Goal: Task Accomplishment & Management: Manage account settings

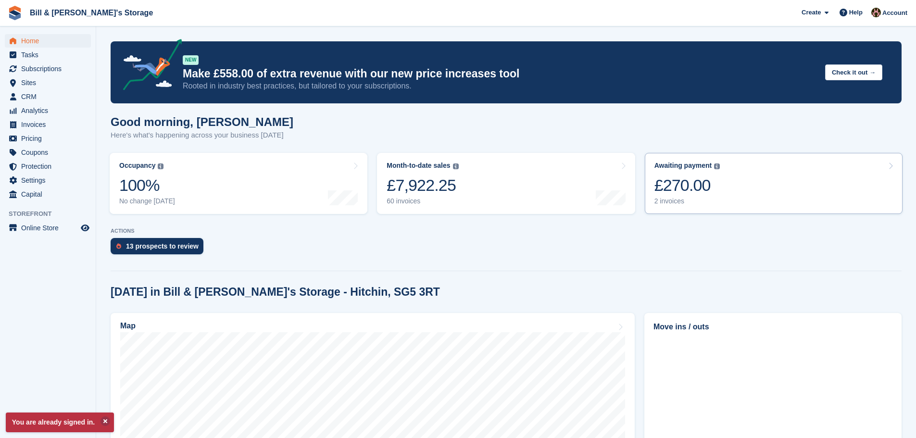
click at [700, 184] on div "£270.00" at bounding box center [688, 186] width 66 height 20
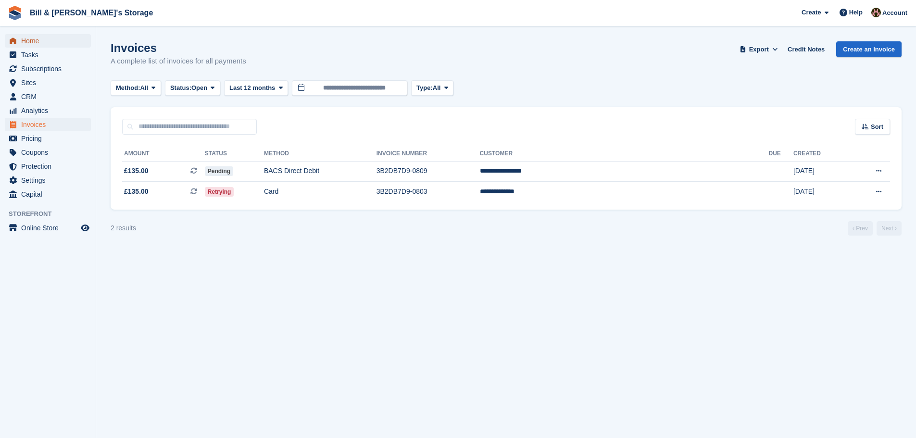
click at [20, 45] on link "Home" at bounding box center [48, 40] width 86 height 13
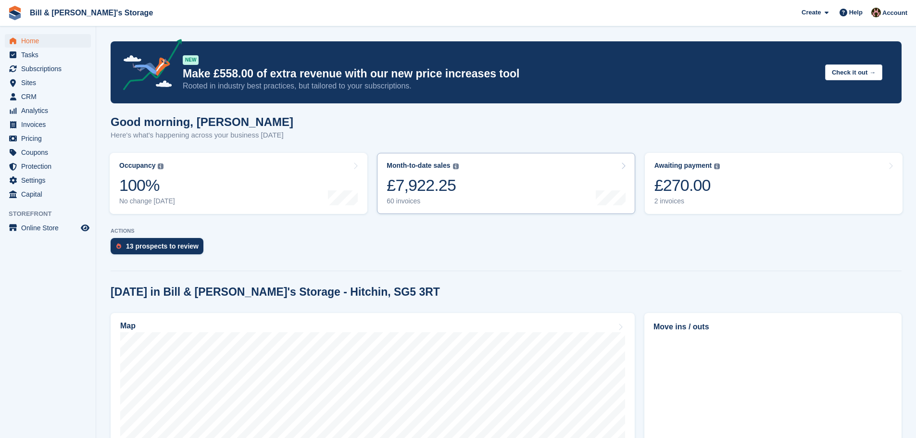
click at [416, 191] on div "£7,922.25" at bounding box center [423, 186] width 72 height 20
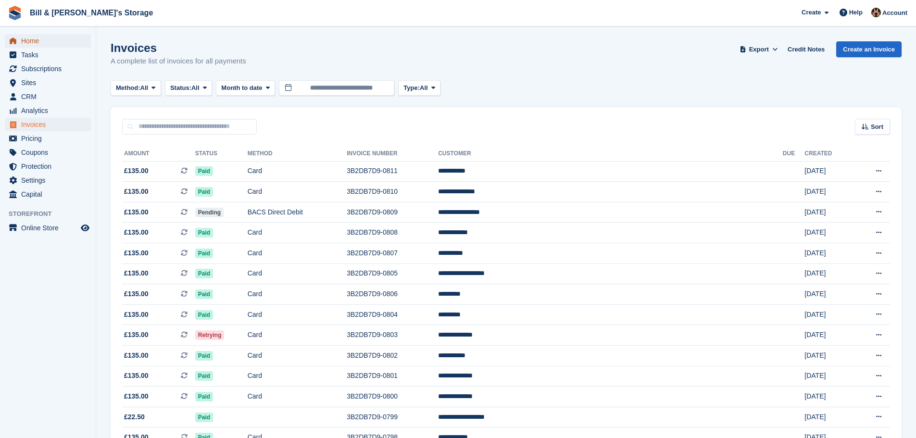
click at [39, 41] on span "Home" at bounding box center [50, 40] width 58 height 13
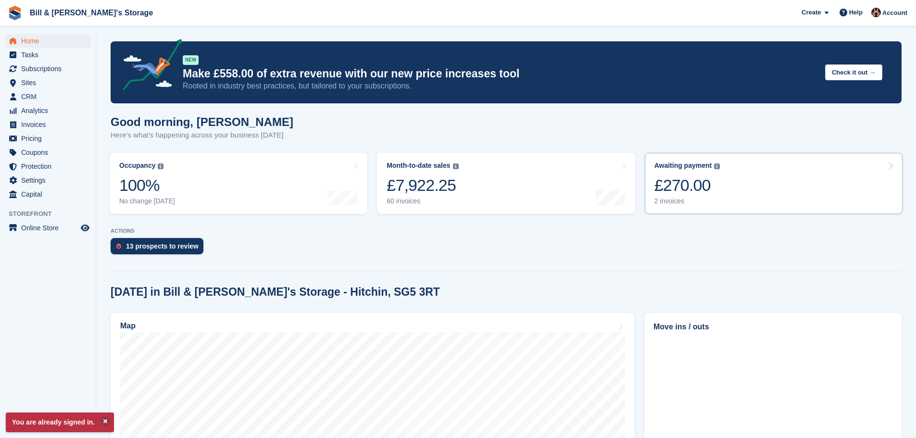
click at [700, 192] on div "£270.00" at bounding box center [688, 186] width 66 height 20
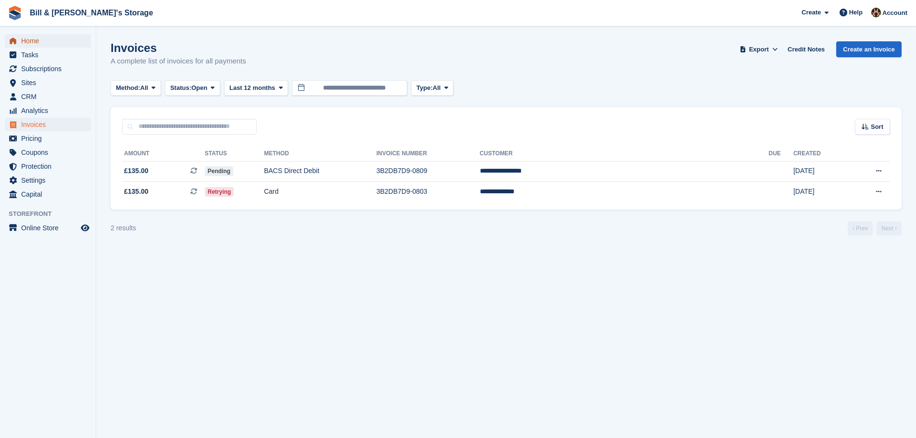
click at [42, 38] on span "Home" at bounding box center [50, 40] width 58 height 13
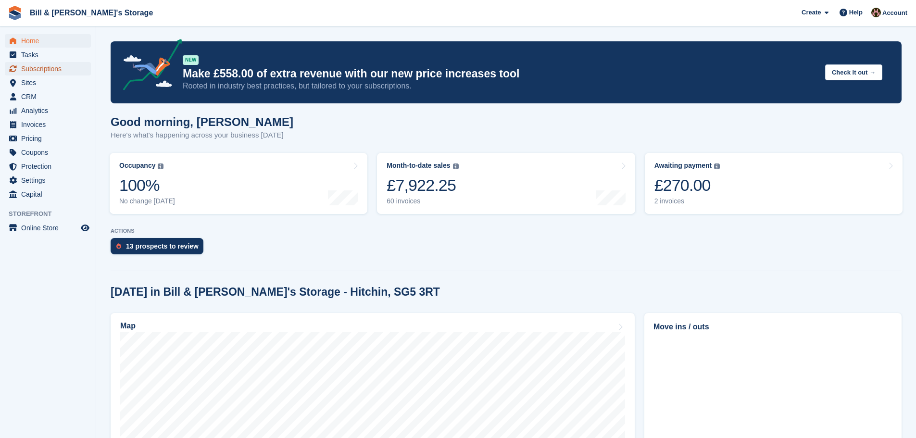
click at [39, 71] on span "Subscriptions" at bounding box center [50, 68] width 58 height 13
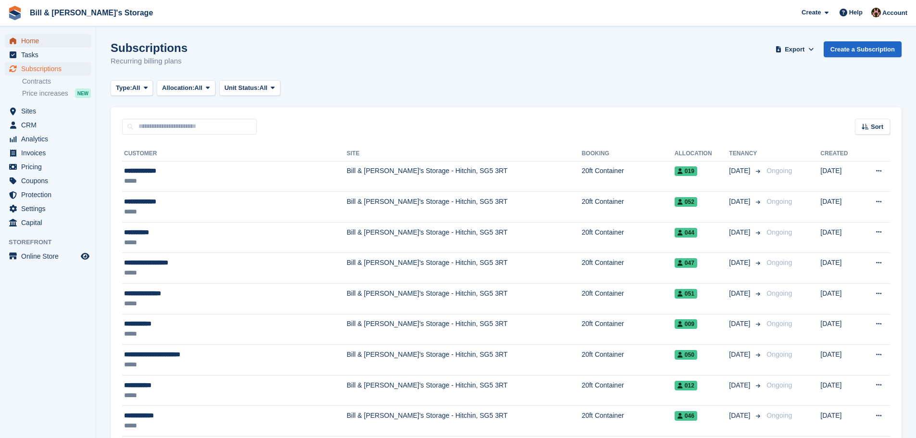
click at [40, 43] on span "Home" at bounding box center [50, 40] width 58 height 13
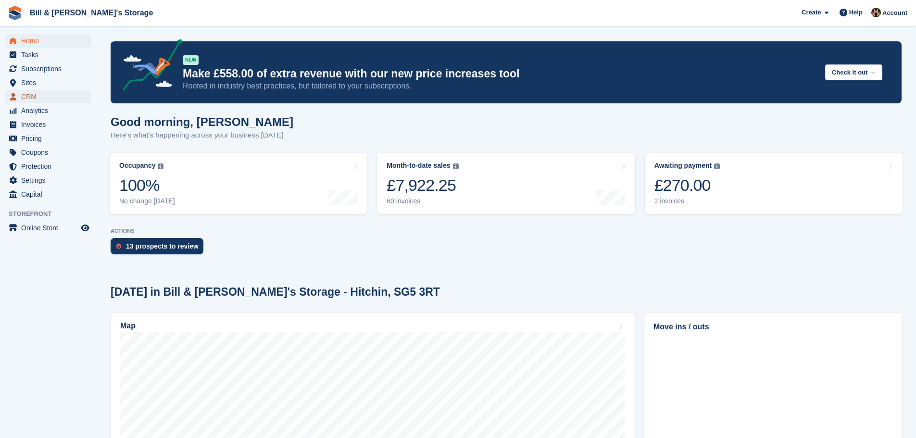
click at [38, 94] on span "CRM" at bounding box center [50, 96] width 58 height 13
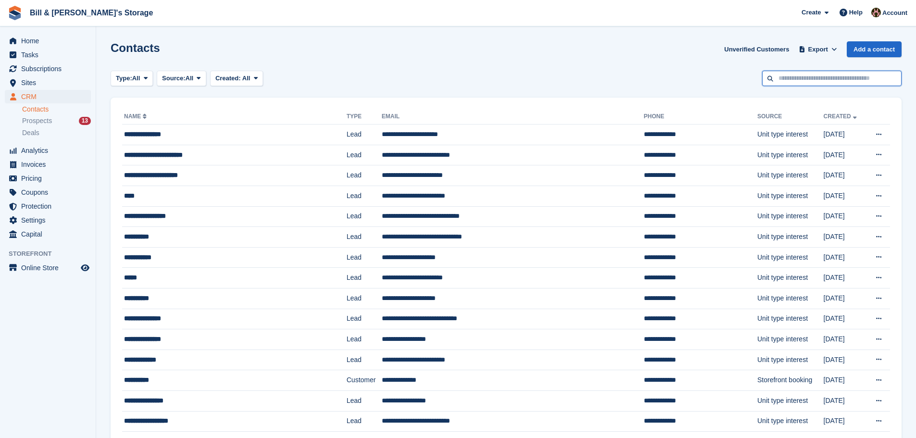
click at [826, 79] on input "text" at bounding box center [831, 79] width 139 height 16
type input "***"
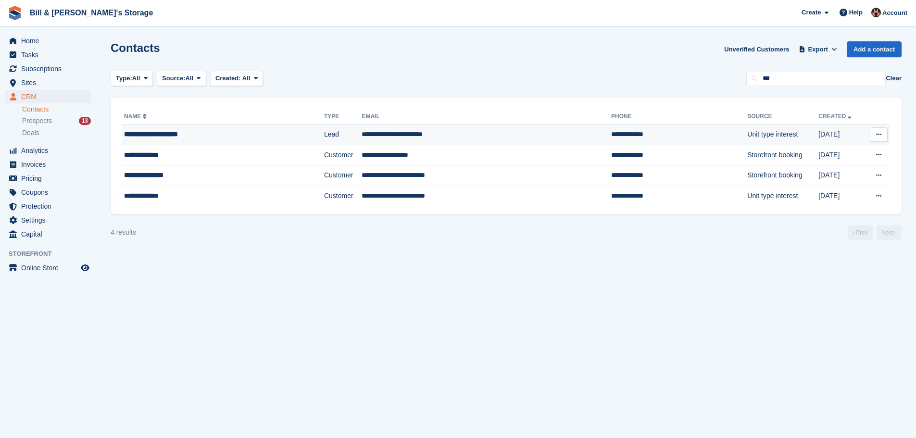
click at [328, 126] on td "Lead" at bounding box center [343, 135] width 38 height 21
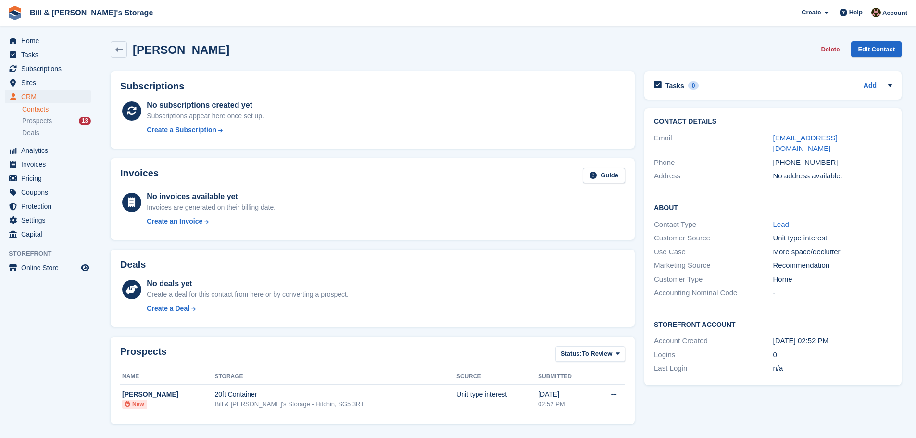
click at [811, 157] on div "[PHONE_NUMBER]" at bounding box center [832, 162] width 119 height 11
click at [841, 171] on div "No address available." at bounding box center [832, 176] width 119 height 11
click at [151, 48] on h2 "Antonietta Moscatiello" at bounding box center [181, 49] width 97 height 13
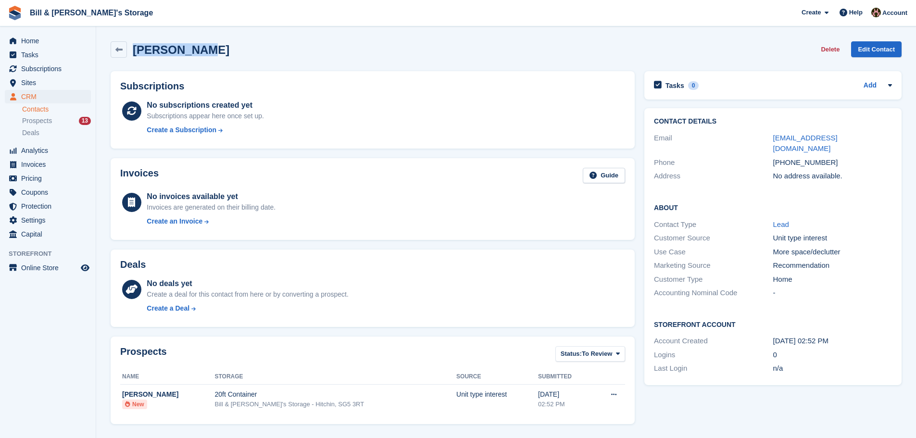
click at [151, 48] on h2 "Antonietta Moscatiello" at bounding box center [181, 49] width 97 height 13
click at [256, 51] on div "Antonietta Moscatiello Delete Edit Contact" at bounding box center [506, 49] width 791 height 16
click at [679, 400] on div "Tasks 0 Add No tasks related to Antonietta Moscatiello Contact Details Email ap…" at bounding box center [773, 322] width 267 height 512
click at [363, 206] on div "No invoices available yet Invoices are generated on their billing date. Create …" at bounding box center [386, 210] width 479 height 39
click at [36, 120] on span "Prospects" at bounding box center [37, 120] width 30 height 9
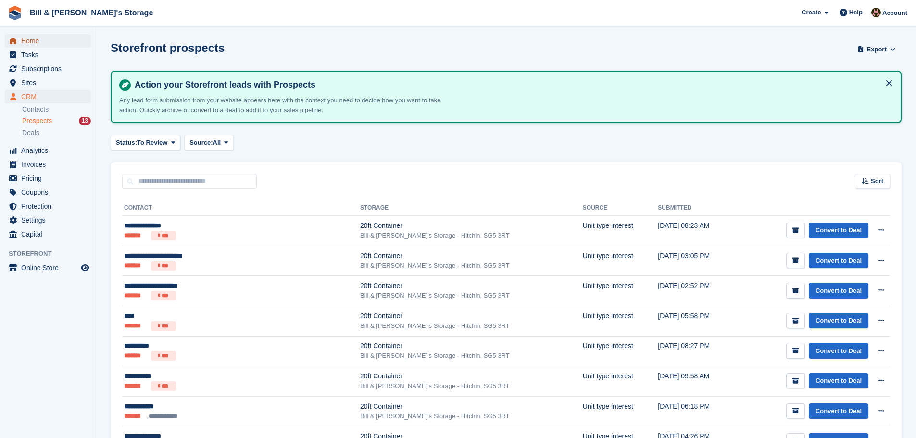
click at [47, 44] on span "Home" at bounding box center [50, 40] width 58 height 13
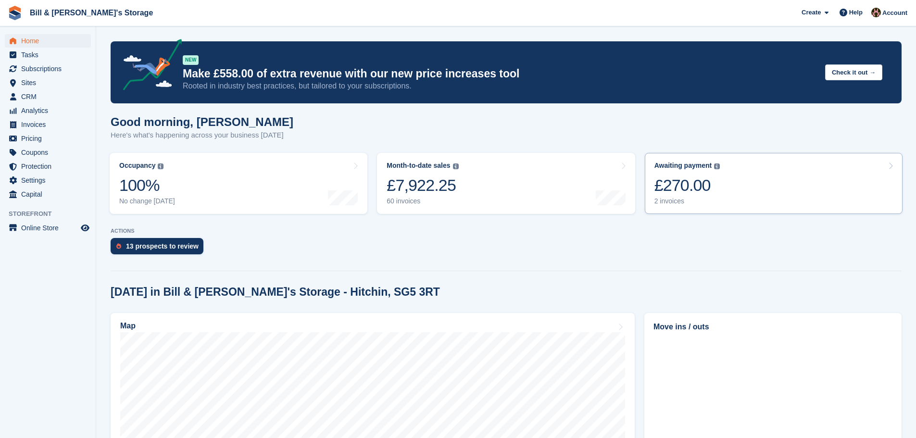
click at [727, 200] on link "Awaiting payment The total outstanding balance on all open invoices. £270.00 2 …" at bounding box center [774, 183] width 258 height 61
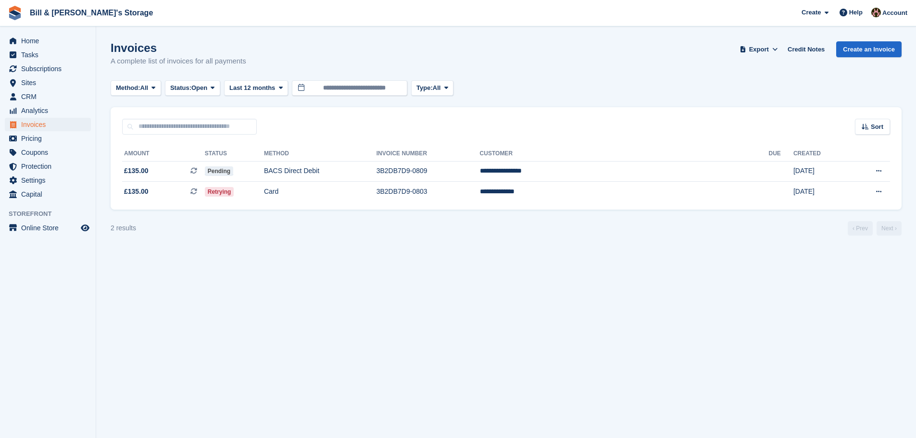
click at [362, 203] on div "**********" at bounding box center [506, 172] width 791 height 75
click at [363, 199] on td "Card" at bounding box center [320, 192] width 113 height 20
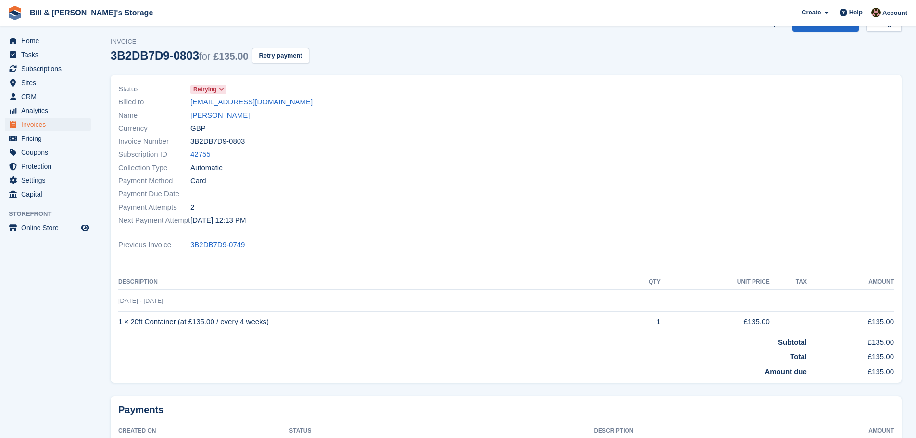
scroll to position [48, 0]
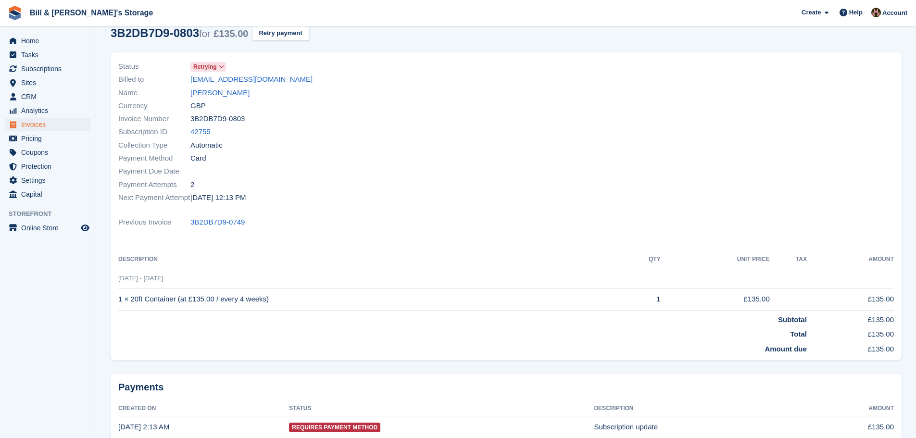
click at [461, 285] on td "[DATE] - [DATE]" at bounding box center [506, 278] width 776 height 22
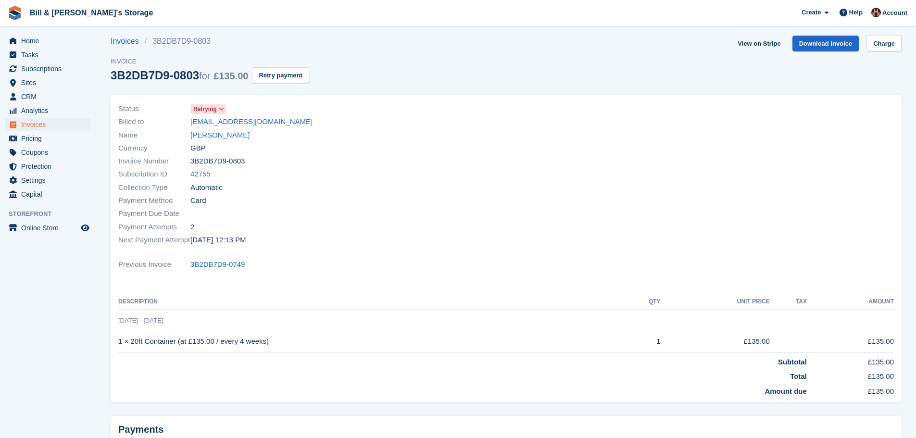
scroll to position [0, 0]
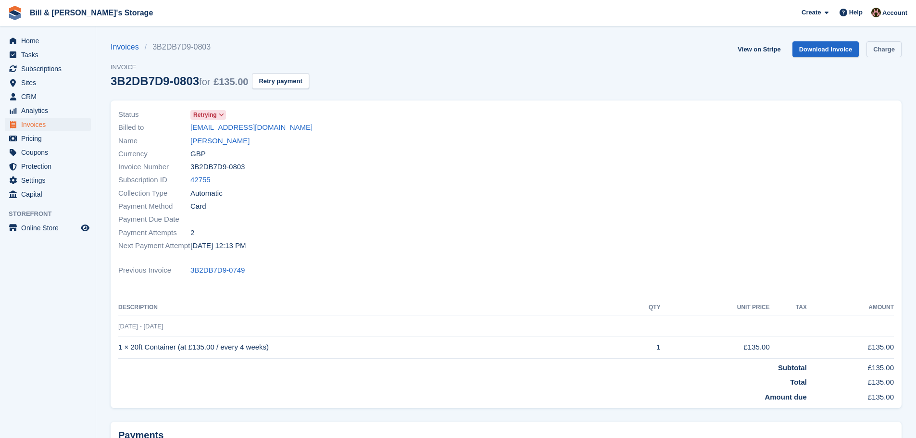
click at [877, 52] on link "Charge" at bounding box center [884, 49] width 35 height 16
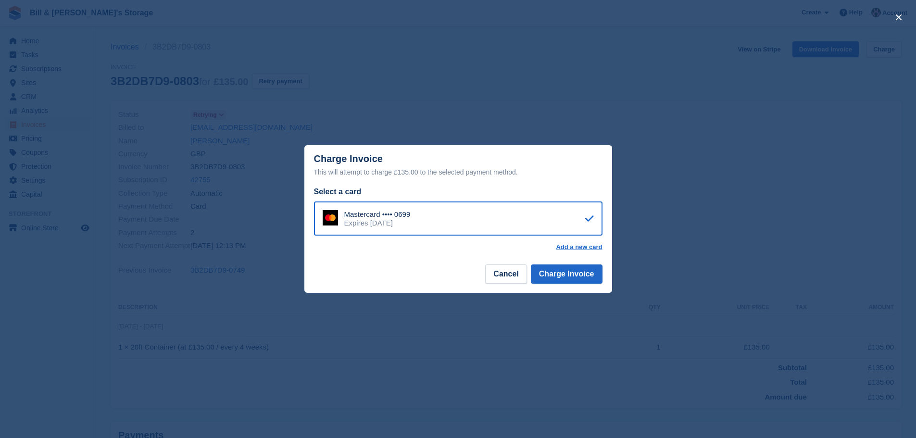
drag, startPoint x: 683, startPoint y: 208, endPoint x: 670, endPoint y: 211, distance: 13.3
click at [683, 207] on div "close" at bounding box center [458, 219] width 916 height 438
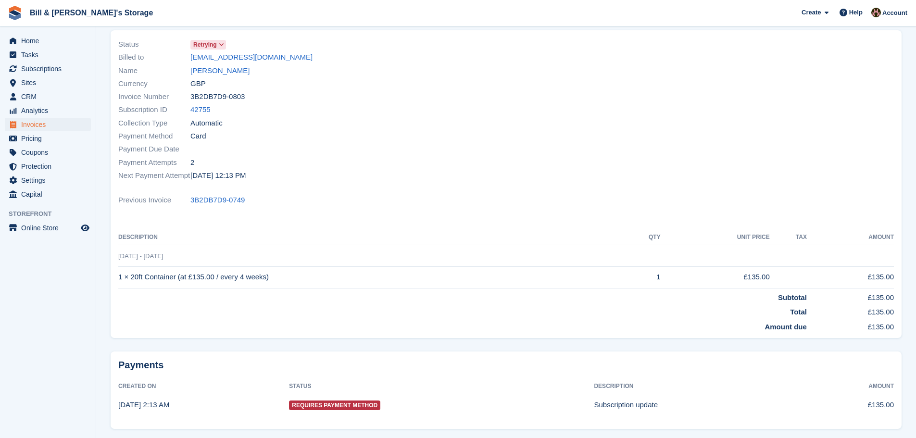
scroll to position [96, 0]
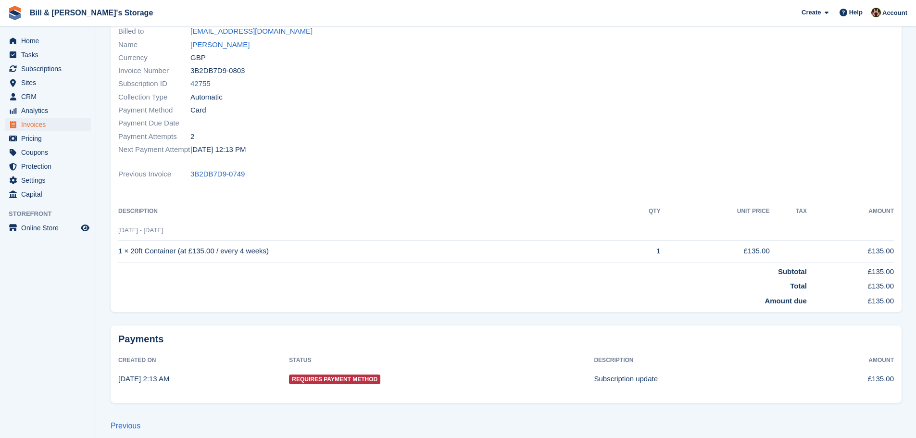
click at [608, 295] on td "Amount due" at bounding box center [462, 299] width 689 height 15
click at [738, 92] on div at bounding box center [703, 84] width 394 height 156
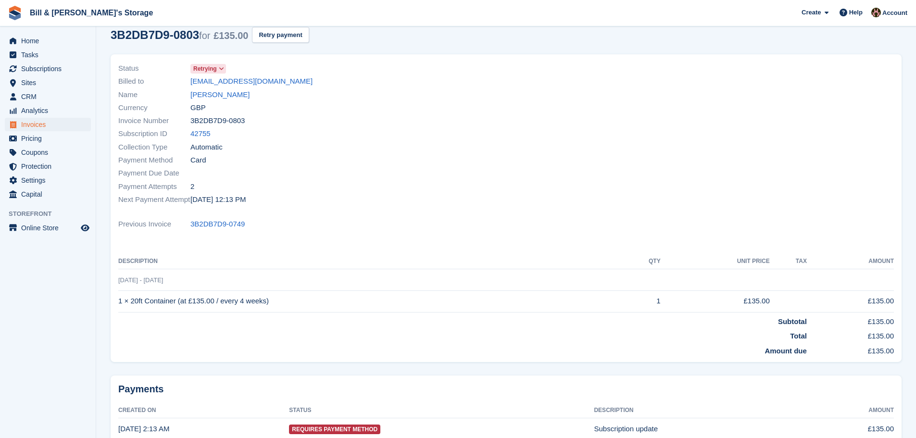
scroll to position [0, 0]
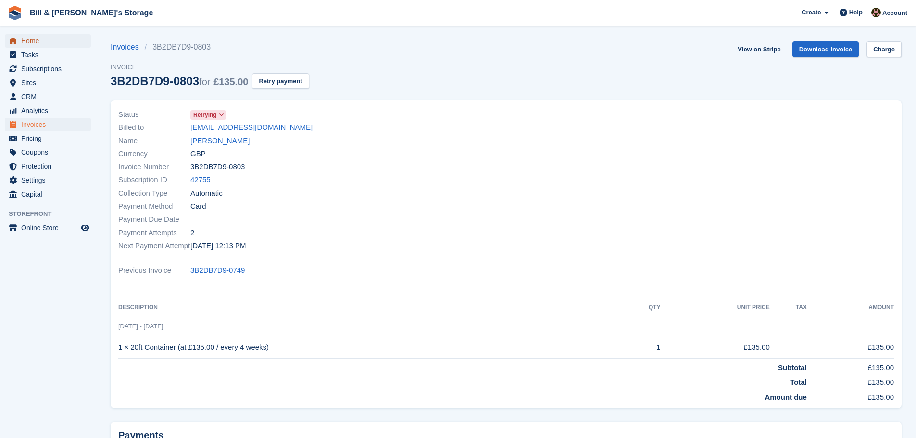
click at [37, 44] on span "Home" at bounding box center [50, 40] width 58 height 13
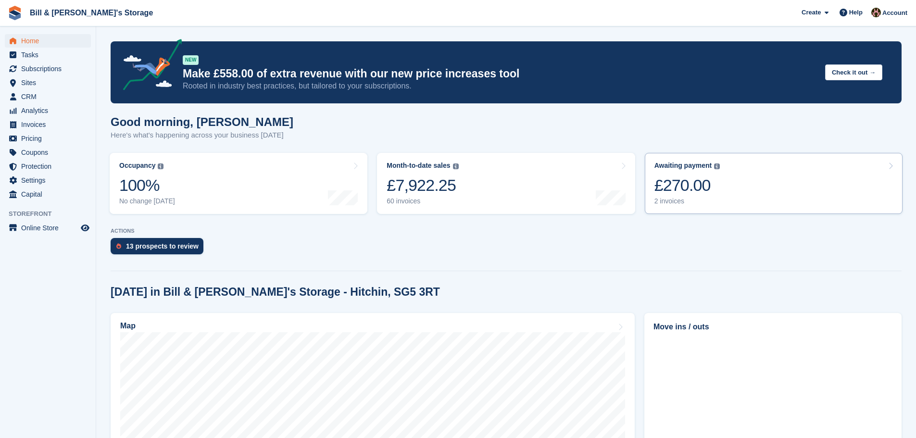
click at [720, 186] on link "Awaiting payment The total outstanding balance on all open invoices. £270.00 2 …" at bounding box center [774, 183] width 258 height 61
